Goal: Information Seeking & Learning: Learn about a topic

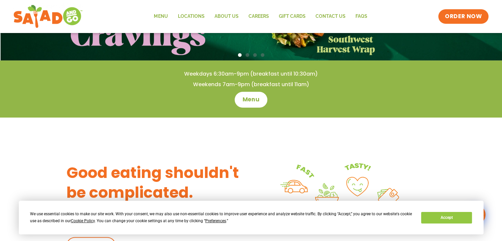
scroll to position [176, 0]
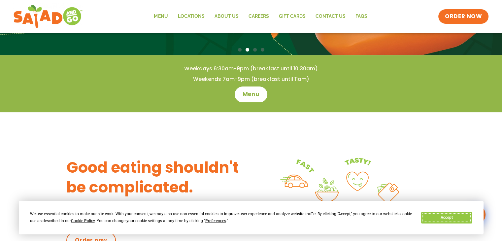
click at [442, 221] on button "Accept" at bounding box center [446, 218] width 51 height 12
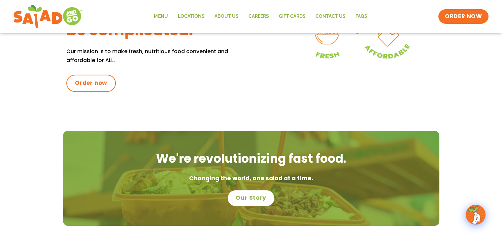
scroll to position [355, 0]
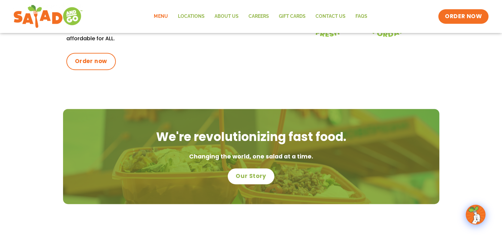
click at [156, 15] on link "Menu" at bounding box center [161, 16] width 24 height 15
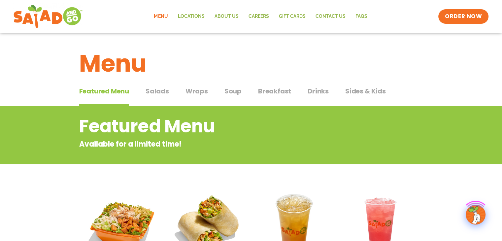
click at [199, 87] on span "Wraps" at bounding box center [197, 91] width 22 height 10
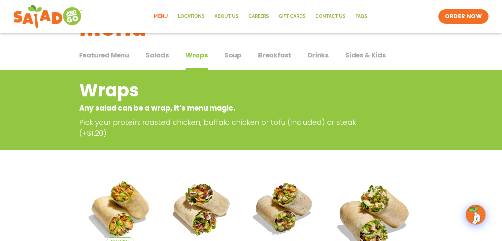
scroll to position [13, 0]
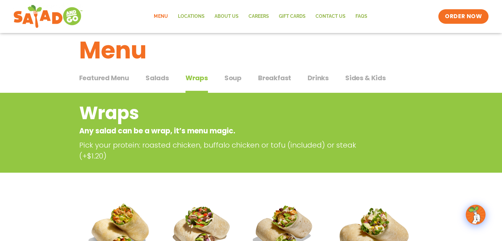
click at [152, 77] on span "Salads" at bounding box center [157, 78] width 23 height 10
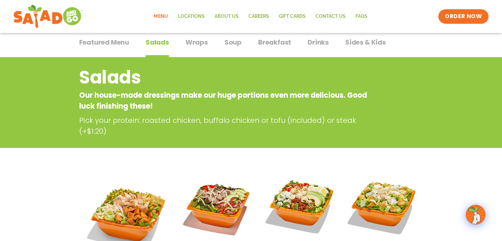
scroll to position [40, 0]
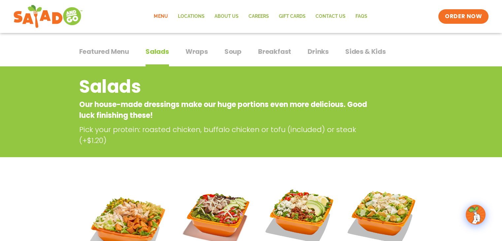
click at [199, 45] on div "Featured Menu Featured Menu Salads Salads Wraps Wraps Soup Soup Breakfast Break…" at bounding box center [251, 55] width 344 height 22
click at [193, 54] on span "Wraps" at bounding box center [197, 52] width 22 height 10
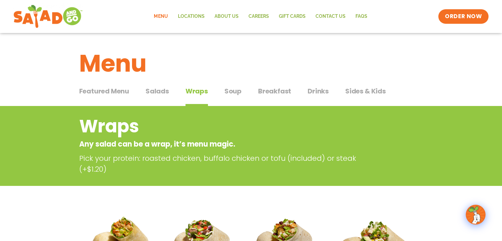
click at [264, 94] on span "Breakfast" at bounding box center [274, 91] width 33 height 10
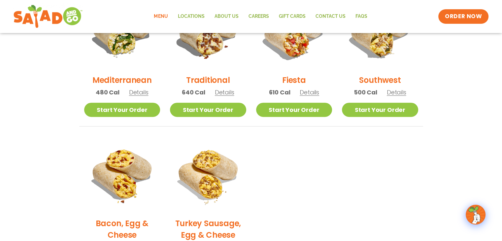
scroll to position [211, 0]
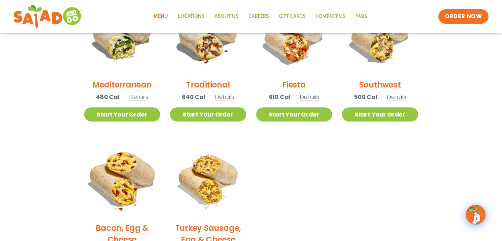
click at [128, 164] on img at bounding box center [121, 178] width 89 height 89
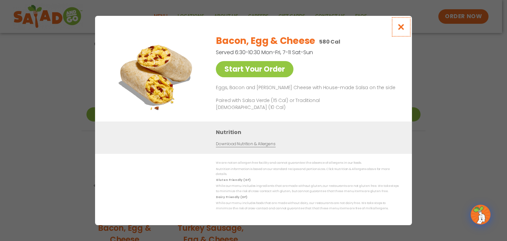
click at [403, 30] on icon "Close modal" at bounding box center [401, 26] width 8 height 7
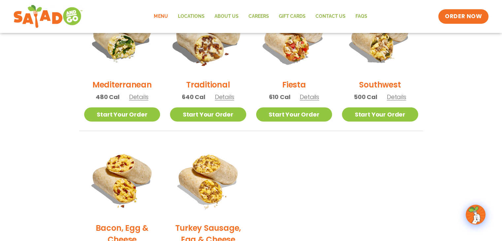
click at [203, 54] on img at bounding box center [207, 35] width 89 height 89
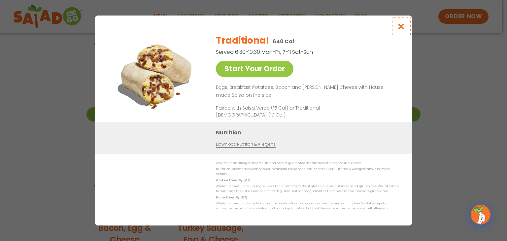
click at [396, 29] on button "Close modal" at bounding box center [401, 27] width 21 height 22
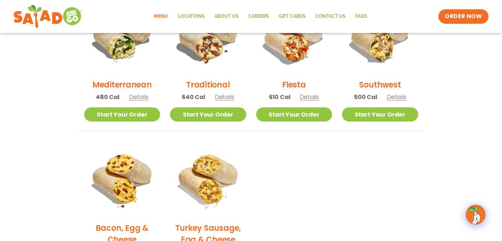
click at [405, 143] on ul "Mediterranean 480 Cal Details Start Your Order Start Your Order Mediterranean B…" at bounding box center [251, 142] width 344 height 288
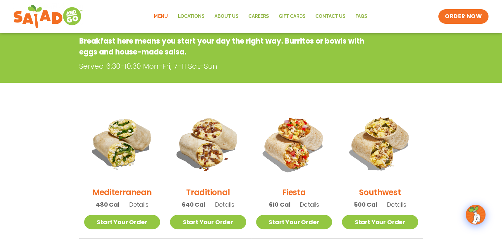
scroll to position [0, 0]
